Goal: Task Accomplishment & Management: Use online tool/utility

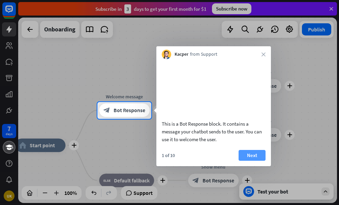
click at [256, 160] on button "Next" at bounding box center [252, 155] width 27 height 11
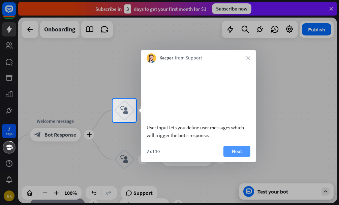
click at [244, 156] on button "Next" at bounding box center [237, 151] width 27 height 11
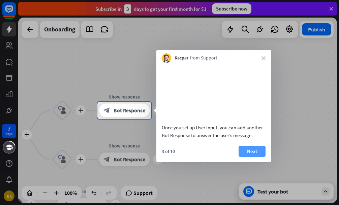
click at [250, 156] on button "Next" at bounding box center [252, 151] width 27 height 11
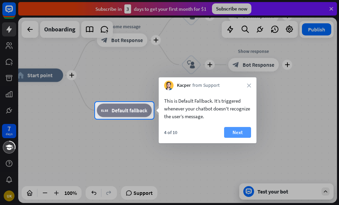
click at [241, 130] on button "Next" at bounding box center [237, 132] width 27 height 11
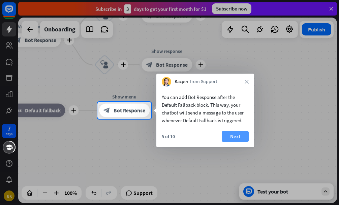
click at [238, 135] on button "Next" at bounding box center [235, 136] width 27 height 11
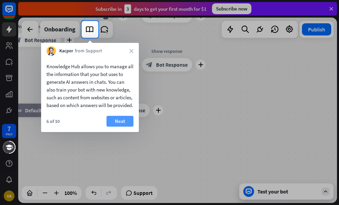
click at [123, 125] on button "Next" at bounding box center [120, 121] width 27 height 11
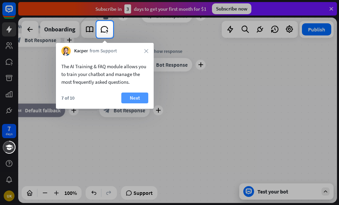
click at [131, 101] on button "Next" at bounding box center [134, 97] width 27 height 11
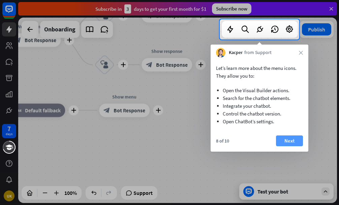
click at [294, 139] on button "Next" at bounding box center [289, 140] width 27 height 11
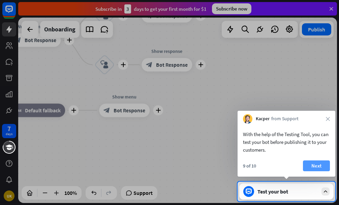
click at [324, 166] on button "Next" at bounding box center [316, 165] width 27 height 11
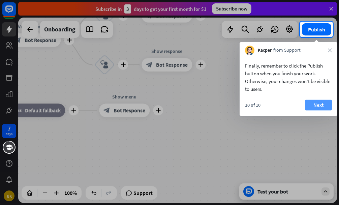
click at [325, 101] on button "Next" at bounding box center [318, 104] width 27 height 11
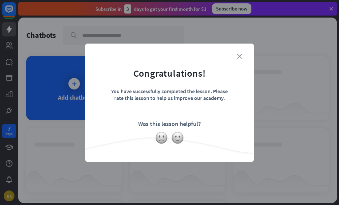
click at [239, 55] on icon "close" at bounding box center [239, 56] width 5 height 5
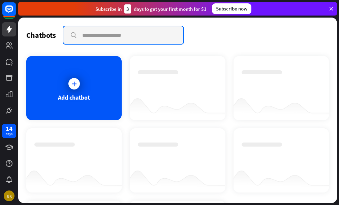
click at [95, 36] on input "text" at bounding box center [123, 35] width 120 height 18
type input "**********"
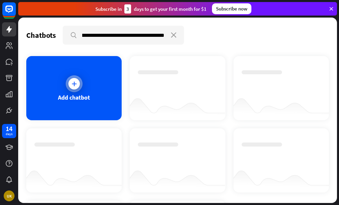
scroll to position [0, 0]
click at [79, 86] on div at bounding box center [74, 83] width 17 height 17
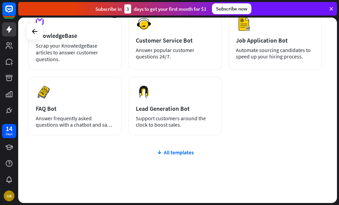
scroll to position [157, 0]
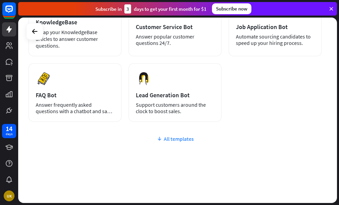
click at [170, 139] on div "All templates" at bounding box center [175, 138] width 294 height 7
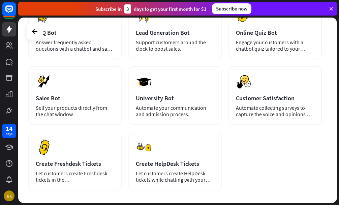
scroll to position [254, 0]
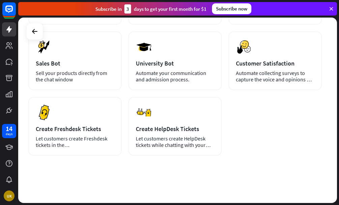
drag, startPoint x: 339, startPoint y: 199, endPoint x: 338, endPoint y: 173, distance: 25.6
click at [338, 173] on div "Set up your chatbot Train your chatbot with data, use our ready-to-use template…" at bounding box center [178, 111] width 321 height 187
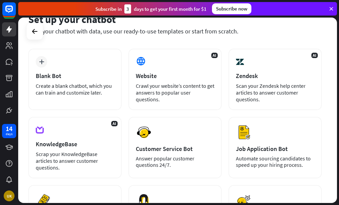
scroll to position [0, 0]
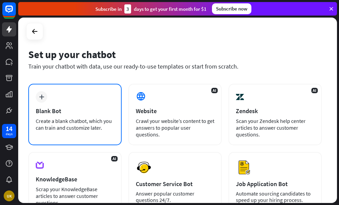
click at [38, 92] on div "plus" at bounding box center [41, 96] width 11 height 11
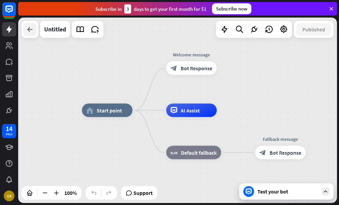
click at [29, 29] on icon at bounding box center [30, 29] width 8 height 8
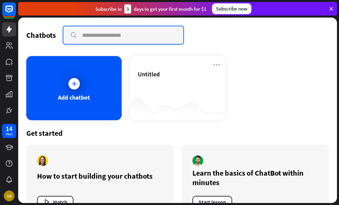
click at [99, 38] on input "text" at bounding box center [123, 35] width 120 height 18
type input "*"
click at [72, 37] on input "**********" at bounding box center [123, 35] width 120 height 18
click at [72, 33] on input "**********" at bounding box center [123, 35] width 120 height 18
click at [149, 34] on input "**********" at bounding box center [123, 35] width 120 height 18
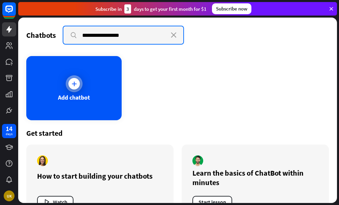
type input "**********"
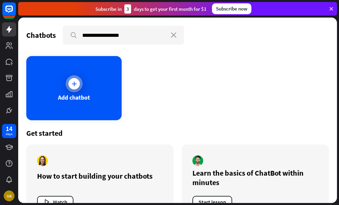
click at [73, 80] on icon at bounding box center [74, 83] width 7 height 7
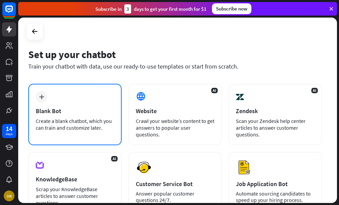
click at [54, 101] on div "plus Blank Bot Create a blank chatbot, which you can train and customize later." at bounding box center [74, 114] width 93 height 61
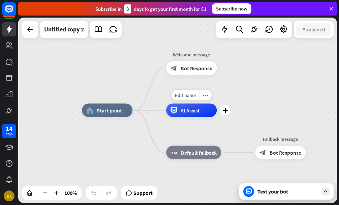
click at [202, 113] on div "AI Assist" at bounding box center [191, 110] width 51 height 13
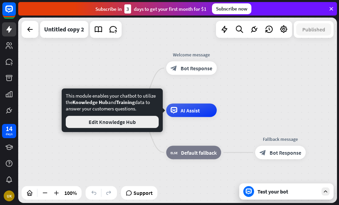
click at [137, 124] on button "Edit Knowledge Hub" at bounding box center [112, 122] width 93 height 12
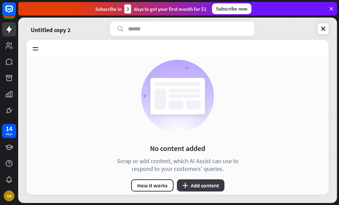
click at [193, 185] on button "plus Add content" at bounding box center [201, 185] width 48 height 12
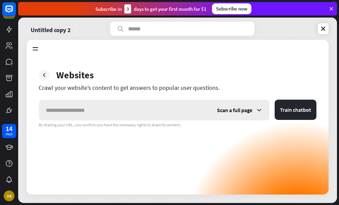
click at [129, 109] on input "text" at bounding box center [124, 110] width 171 height 20
type input "**********"
click at [228, 110] on span "Scan a full page" at bounding box center [234, 110] width 35 height 7
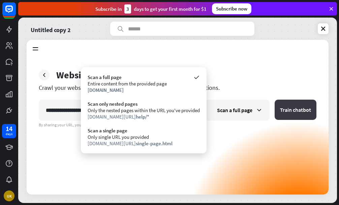
click at [286, 113] on button "Train chatbot" at bounding box center [296, 109] width 42 height 20
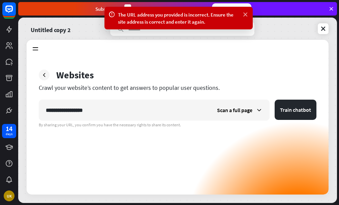
click at [246, 12] on icon at bounding box center [245, 14] width 7 height 7
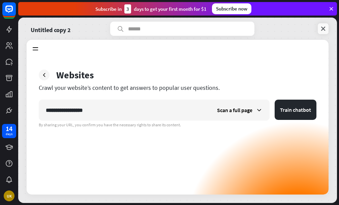
click at [325, 30] on icon at bounding box center [323, 28] width 7 height 7
